Goal: Task Accomplishment & Management: Manage account settings

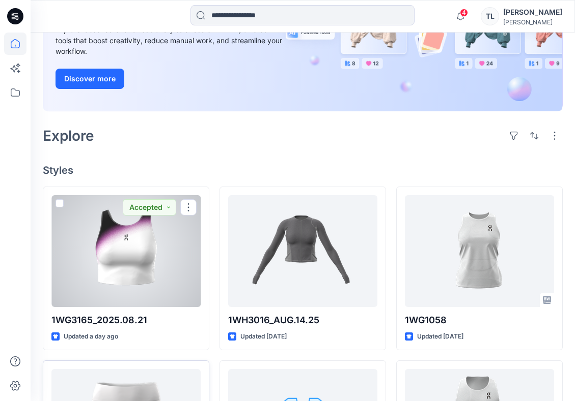
scroll to position [204, 0]
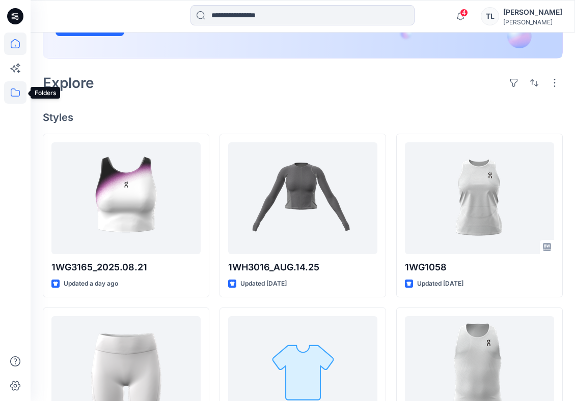
click at [13, 90] on icon at bounding box center [15, 92] width 22 height 22
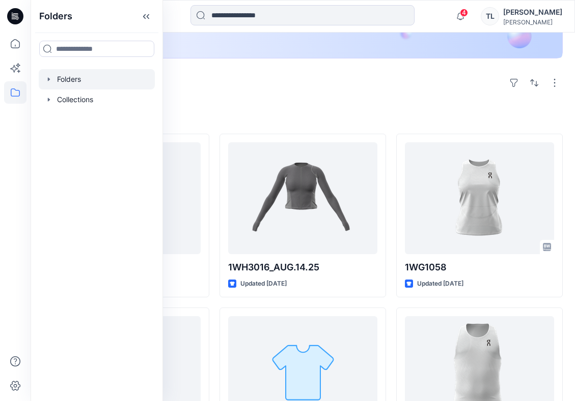
click at [88, 80] on div at bounding box center [97, 79] width 116 height 20
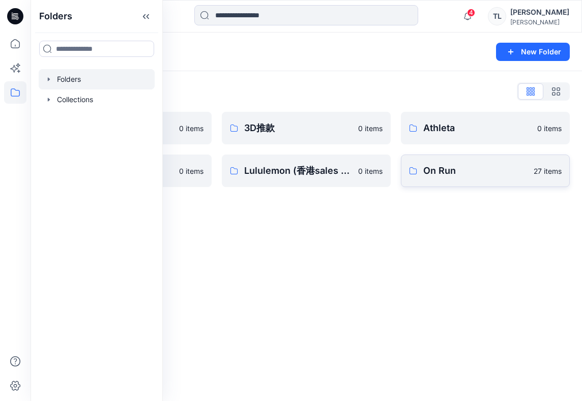
click at [562, 176] on link "On Run 27 items" at bounding box center [485, 171] width 169 height 33
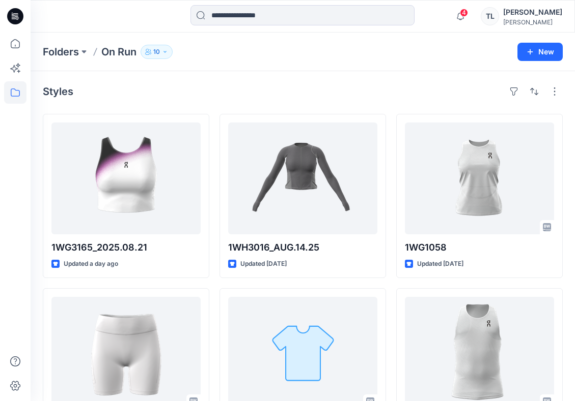
click at [165, 49] on icon "button" at bounding box center [165, 52] width 6 height 6
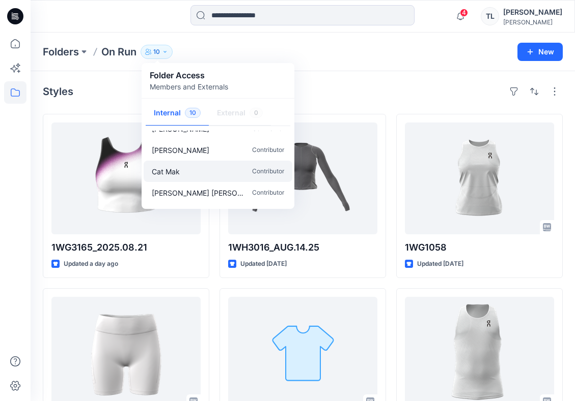
scroll to position [137, 0]
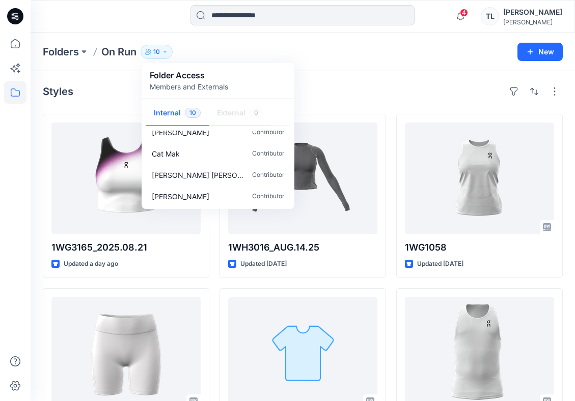
click at [166, 49] on icon "button" at bounding box center [165, 52] width 6 height 6
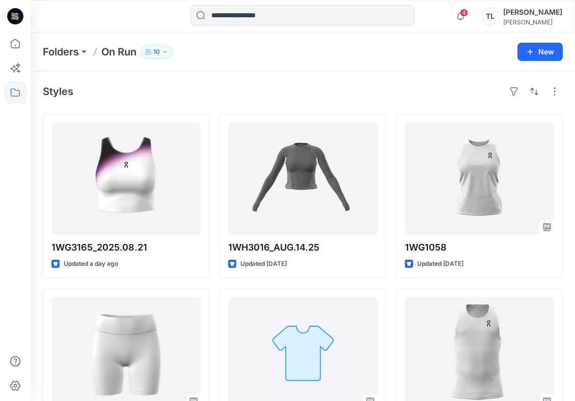
click at [165, 50] on icon "button" at bounding box center [165, 52] width 6 height 6
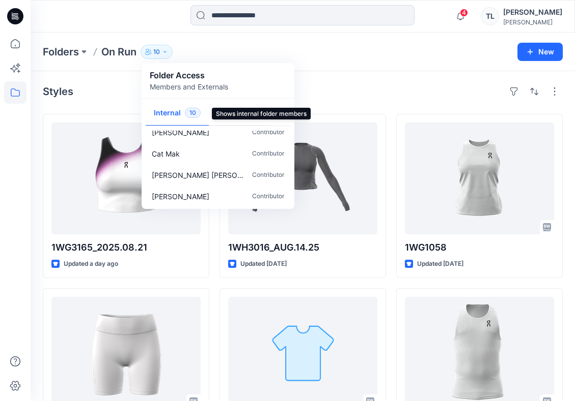
click at [171, 113] on button "Internal 10" at bounding box center [177, 114] width 63 height 26
click at [551, 88] on button "button" at bounding box center [554, 91] width 16 height 16
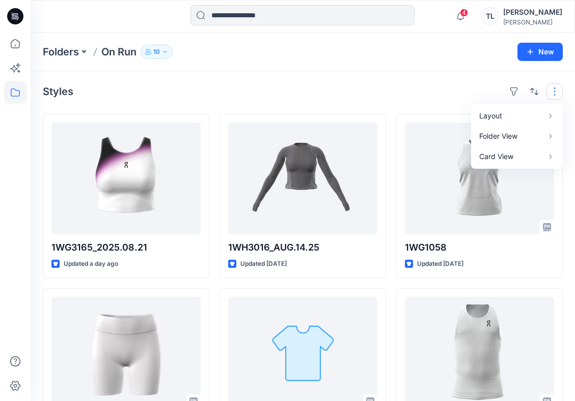
click at [121, 50] on p "On Run" at bounding box center [118, 52] width 35 height 14
click at [84, 52] on button at bounding box center [84, 52] width 10 height 14
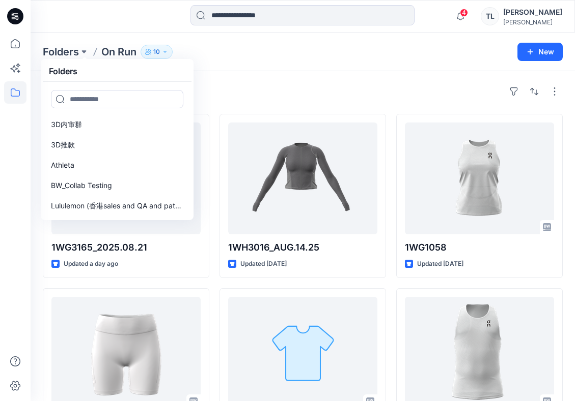
click at [167, 54] on icon "button" at bounding box center [165, 52] width 6 height 6
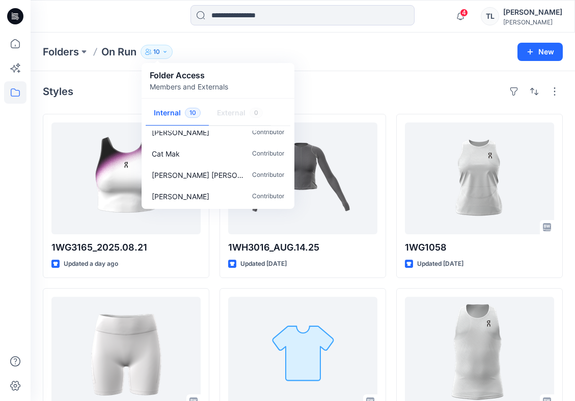
click at [173, 85] on p "Members and Externals" at bounding box center [189, 86] width 78 height 11
click at [176, 91] on p "Members and Externals" at bounding box center [189, 86] width 78 height 11
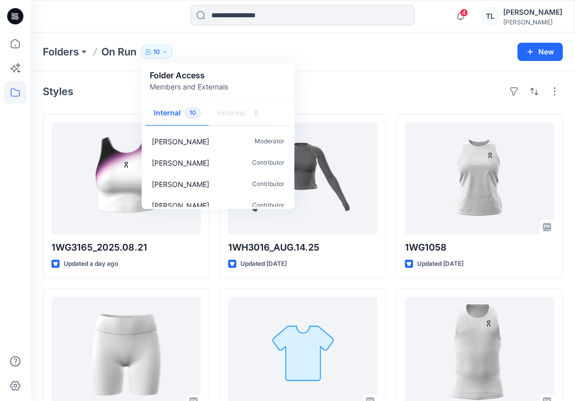
scroll to position [51, 0]
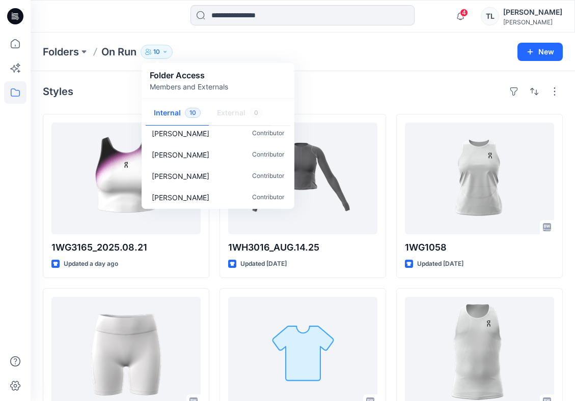
click at [538, 21] on div "[PERSON_NAME]" at bounding box center [532, 22] width 59 height 8
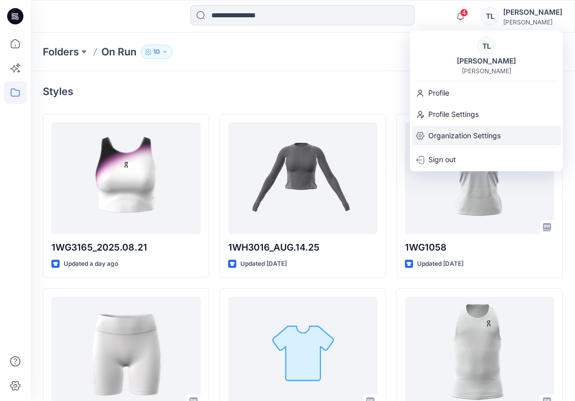
click at [439, 133] on p "Organization Settings" at bounding box center [464, 135] width 72 height 19
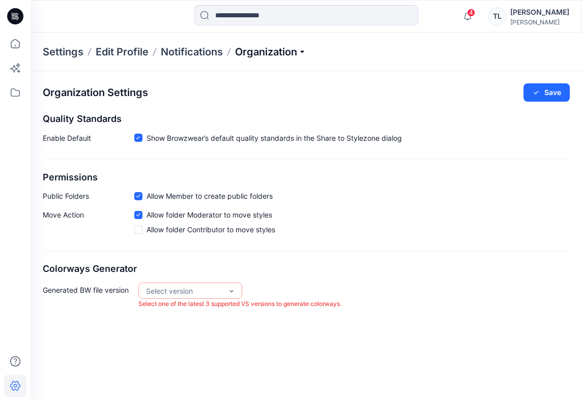
click at [298, 52] on p "Organization" at bounding box center [270, 52] width 71 height 14
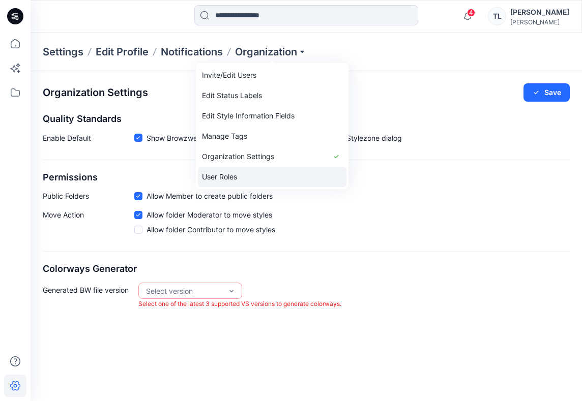
click at [249, 179] on link "User Roles" at bounding box center [272, 177] width 149 height 20
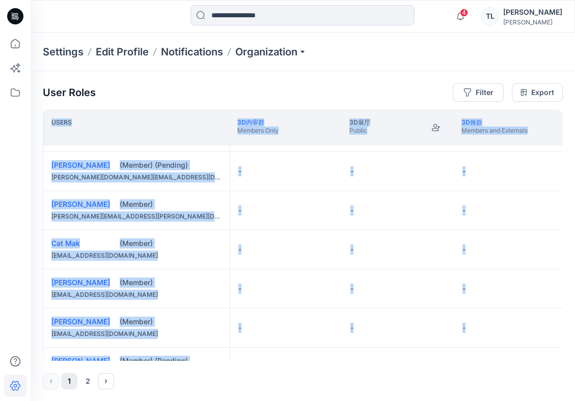
drag, startPoint x: 145, startPoint y: 361, endPoint x: 204, endPoint y: 355, distance: 58.8
click at [204, 355] on div "User Roles Filter Export Users 3D内审群 Members Only 3D展厅 Public 3D推款 Members and …" at bounding box center [303, 236] width 544 height 331
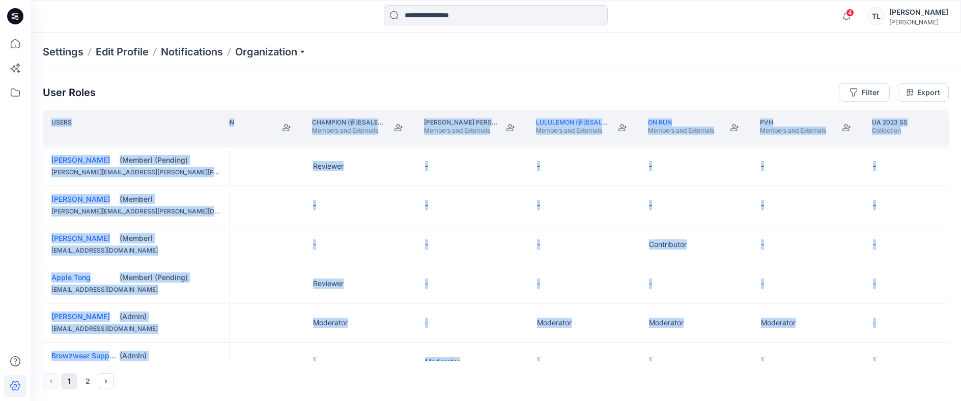
scroll to position [38, 822]
click at [574, 205] on button "Edit Role" at bounding box center [734, 205] width 18 height 18
click at [574, 270] on button "Contributor" at bounding box center [686, 266] width 110 height 18
